Goal: Information Seeking & Learning: Learn about a topic

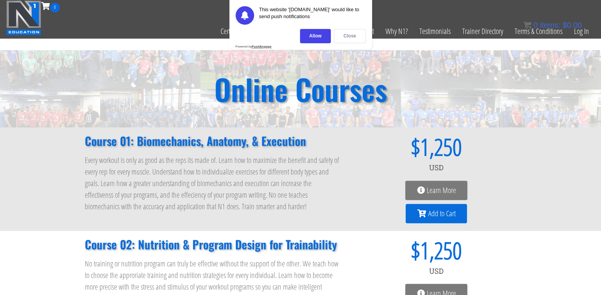
click at [355, 41] on div "Close" at bounding box center [350, 36] width 32 height 14
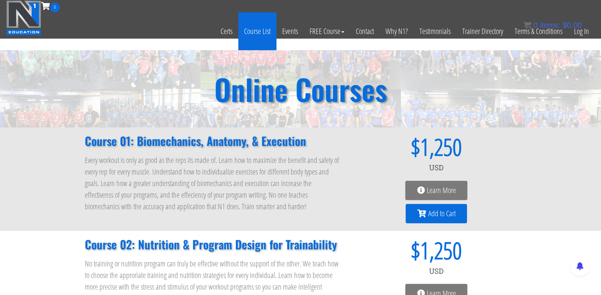
click at [247, 32] on link "Course List" at bounding box center [257, 31] width 38 height 38
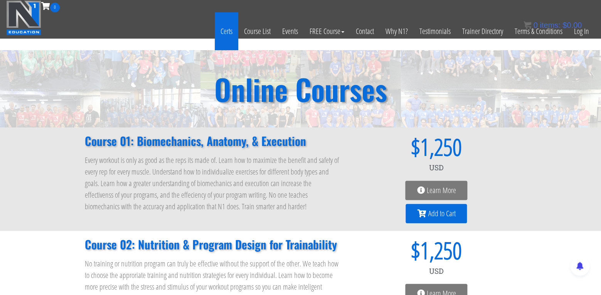
click at [225, 30] on link "Certs" at bounding box center [227, 31] width 24 height 38
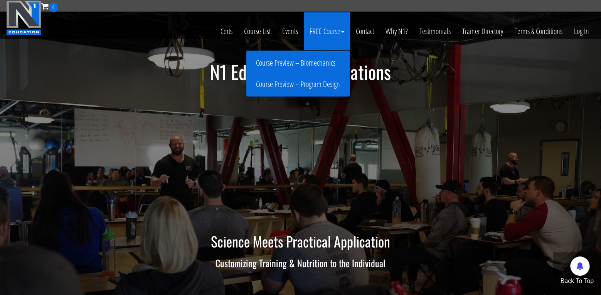
click at [329, 62] on link "Course Preview – Biomechanics" at bounding box center [298, 63] width 100 height 14
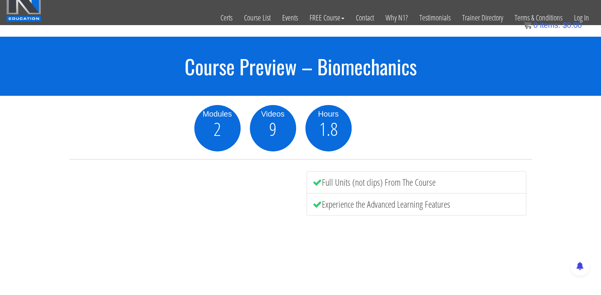
scroll to position [15, 0]
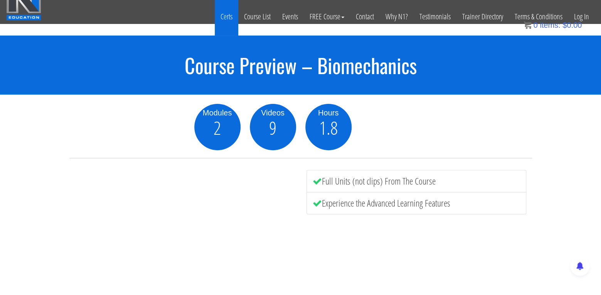
click at [222, 16] on link "Certs" at bounding box center [227, 17] width 24 height 38
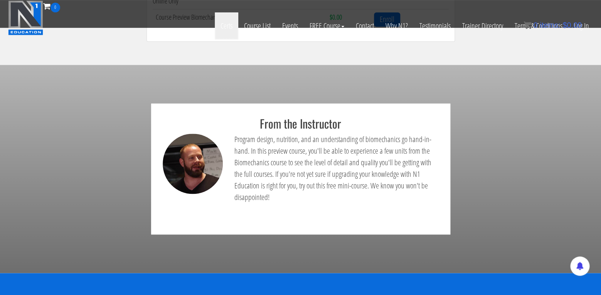
scroll to position [332, 0]
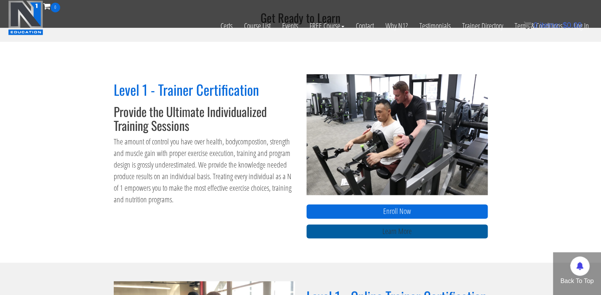
scroll to position [275, 0]
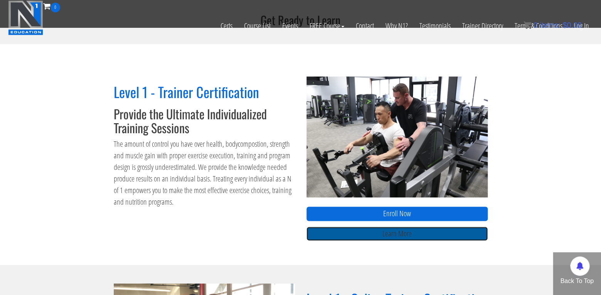
click at [402, 229] on link "Learn More" at bounding box center [397, 233] width 181 height 14
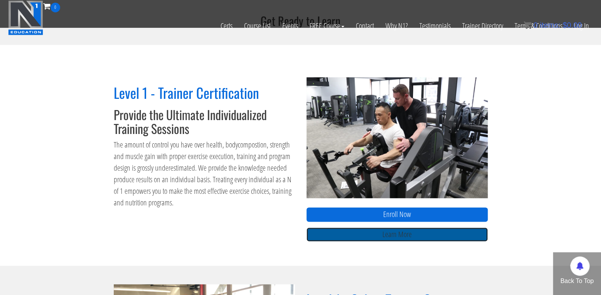
scroll to position [274, 0]
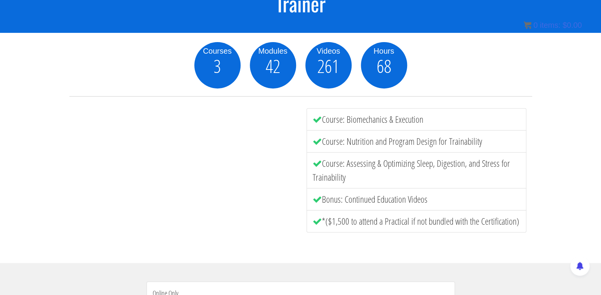
scroll to position [69, 0]
